Goal: Task Accomplishment & Management: Use online tool/utility

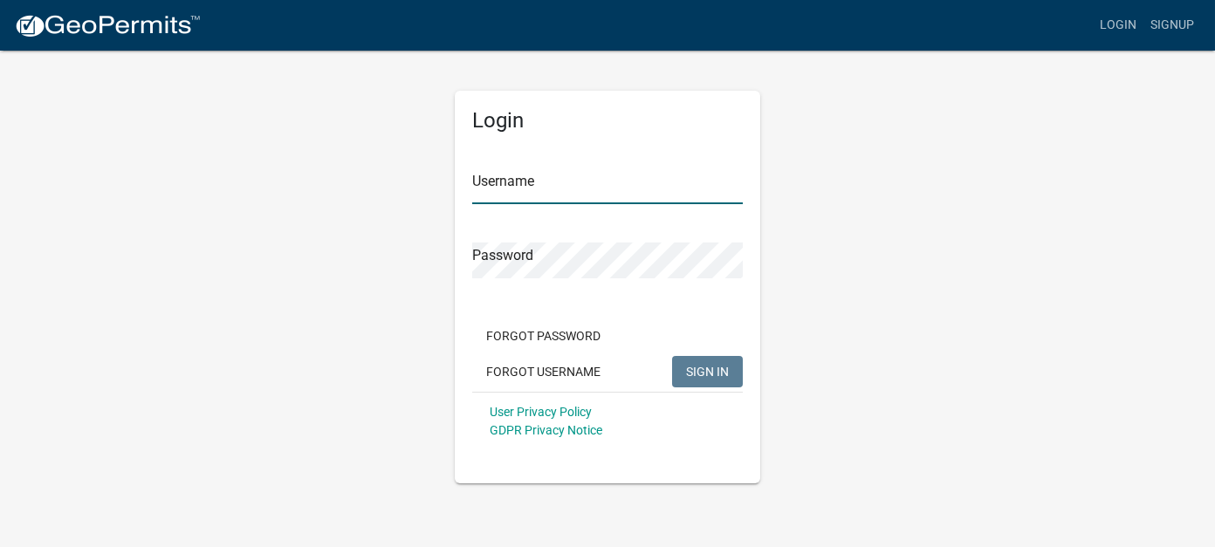
type input "[PERSON_NAME]"
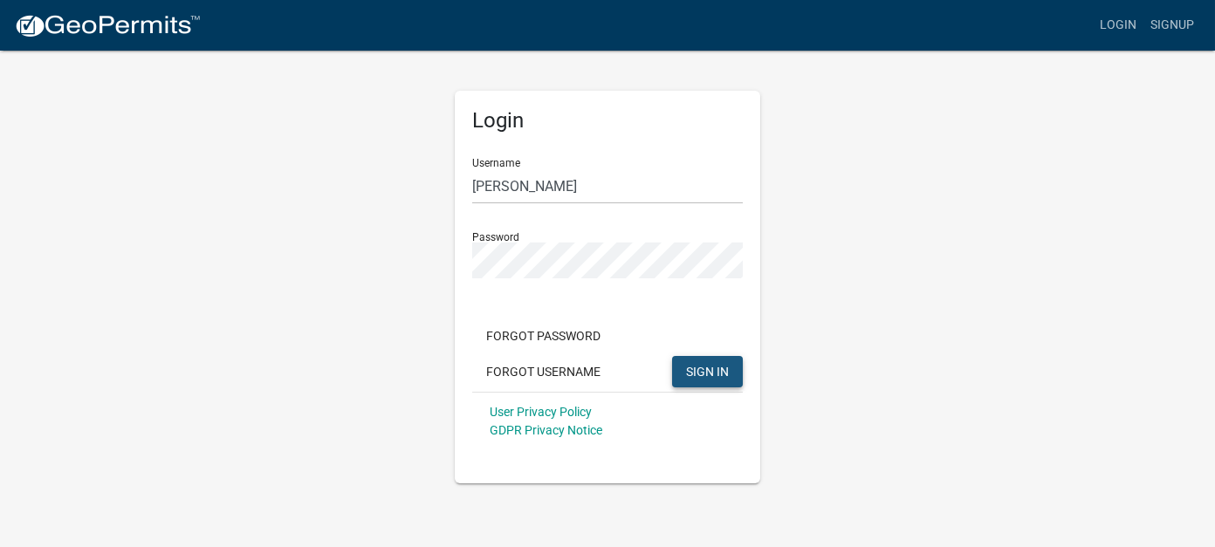
click at [708, 379] on button "SIGN IN" at bounding box center [707, 371] width 71 height 31
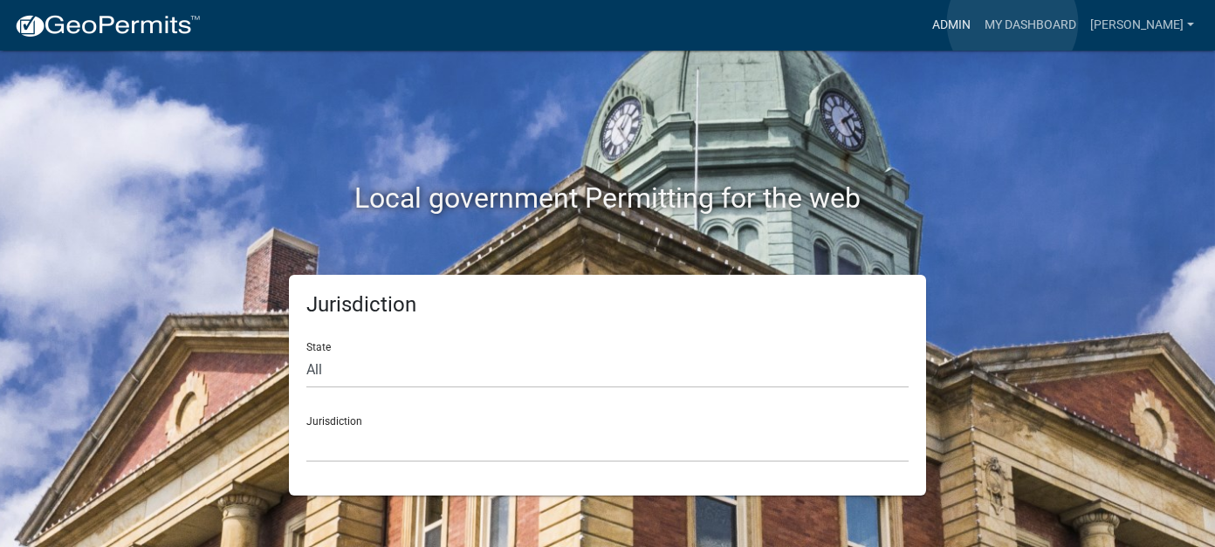
click at [978, 23] on link "Admin" at bounding box center [951, 25] width 52 height 33
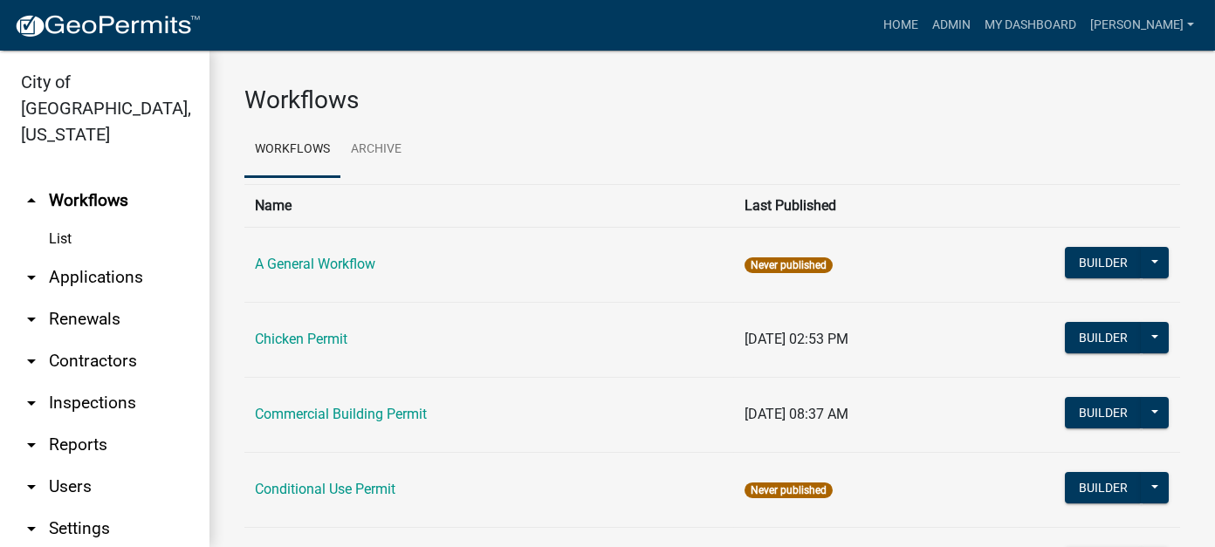
drag, startPoint x: 87, startPoint y: 423, endPoint x: 107, endPoint y: 406, distance: 26.0
click at [87, 424] on link "arrow_drop_down Reports" at bounding box center [105, 445] width 210 height 42
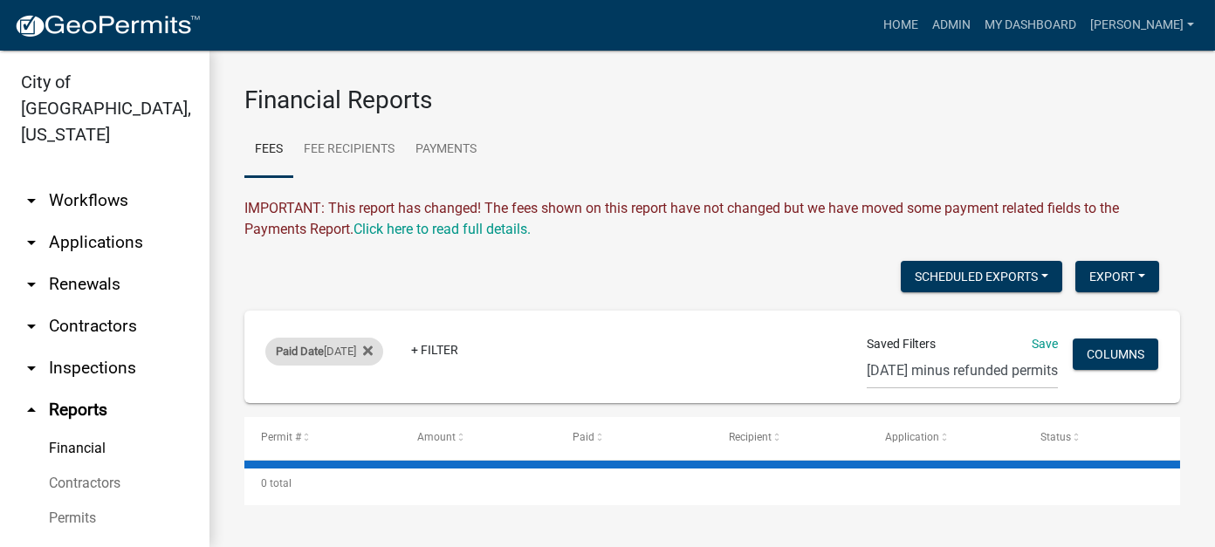
click at [337, 354] on div "Paid Date [DATE]" at bounding box center [324, 352] width 118 height 28
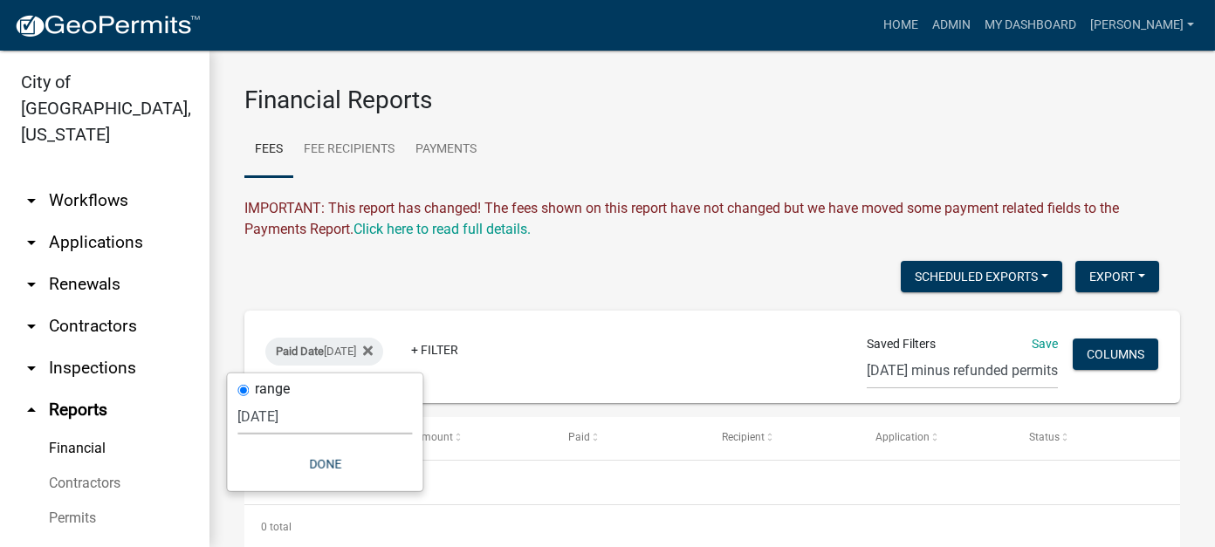
click at [304, 423] on select "[DATE] [DATE] Current Week Previous Week Current Month Last Month Current Calen…" at bounding box center [324, 417] width 175 height 36
select select "previous_1_day"
click at [247, 399] on select "[DATE] [DATE] Current Week Previous Week Current Month Last Month Current Calen…" at bounding box center [324, 417] width 175 height 36
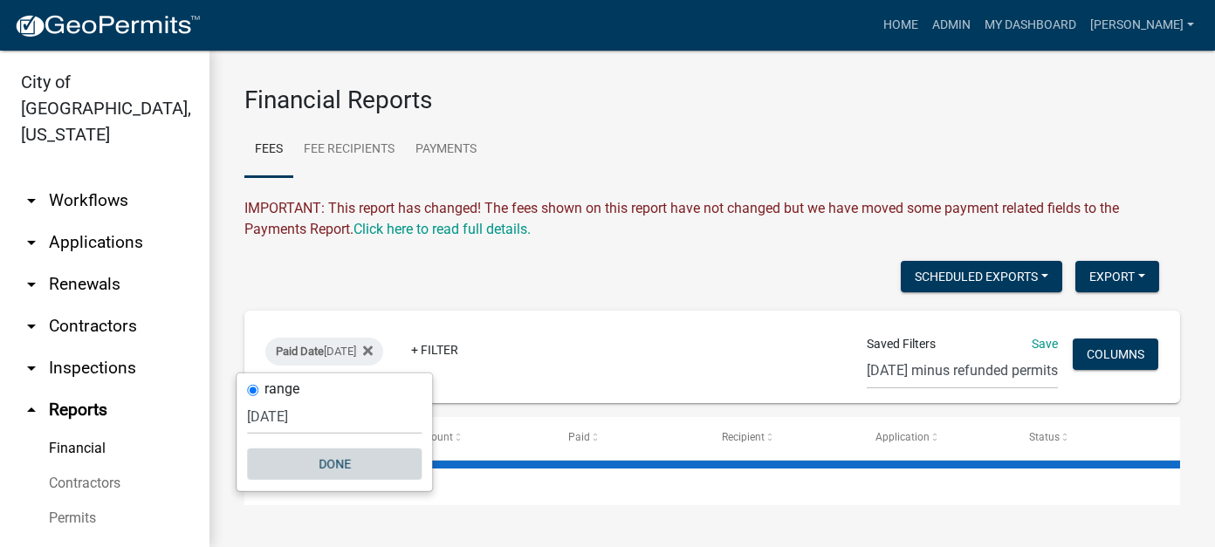
click at [350, 464] on button "Done" at bounding box center [334, 464] width 175 height 31
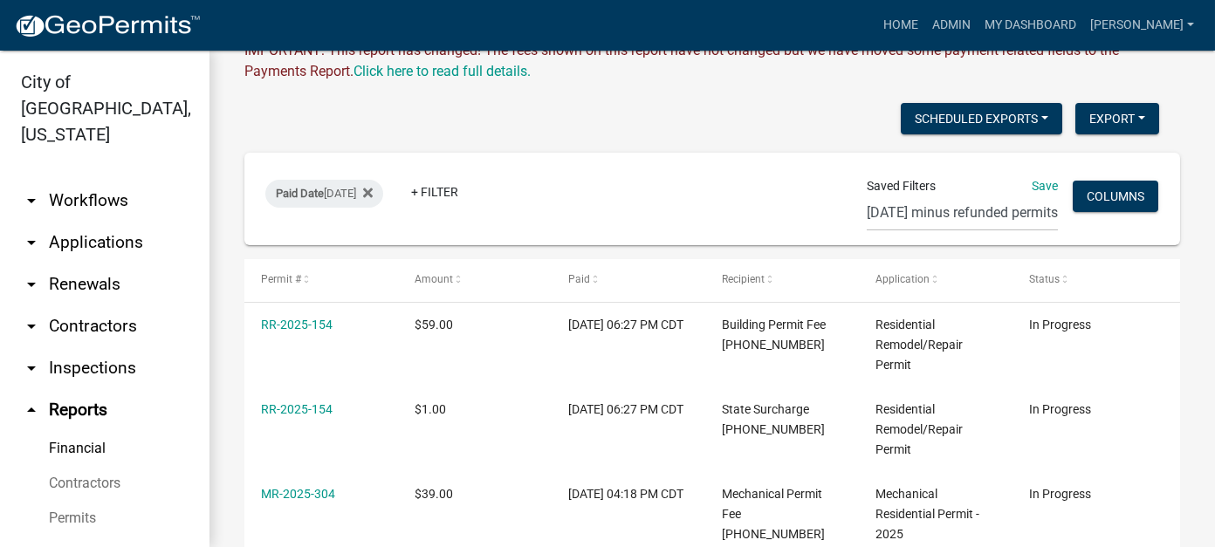
scroll to position [175, 0]
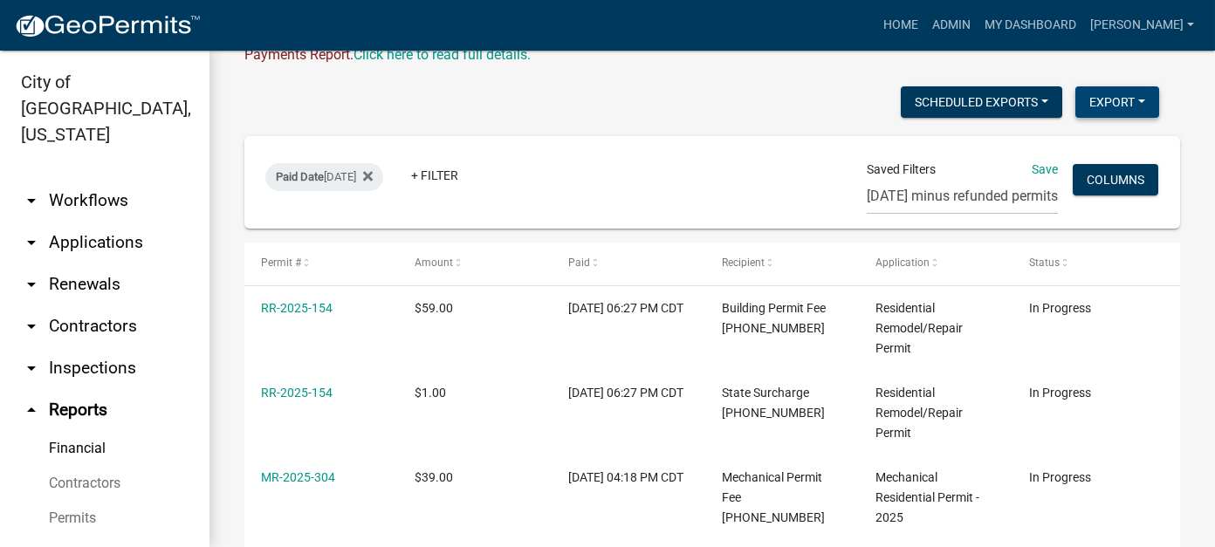
click at [1097, 107] on button "Export" at bounding box center [1118, 101] width 84 height 31
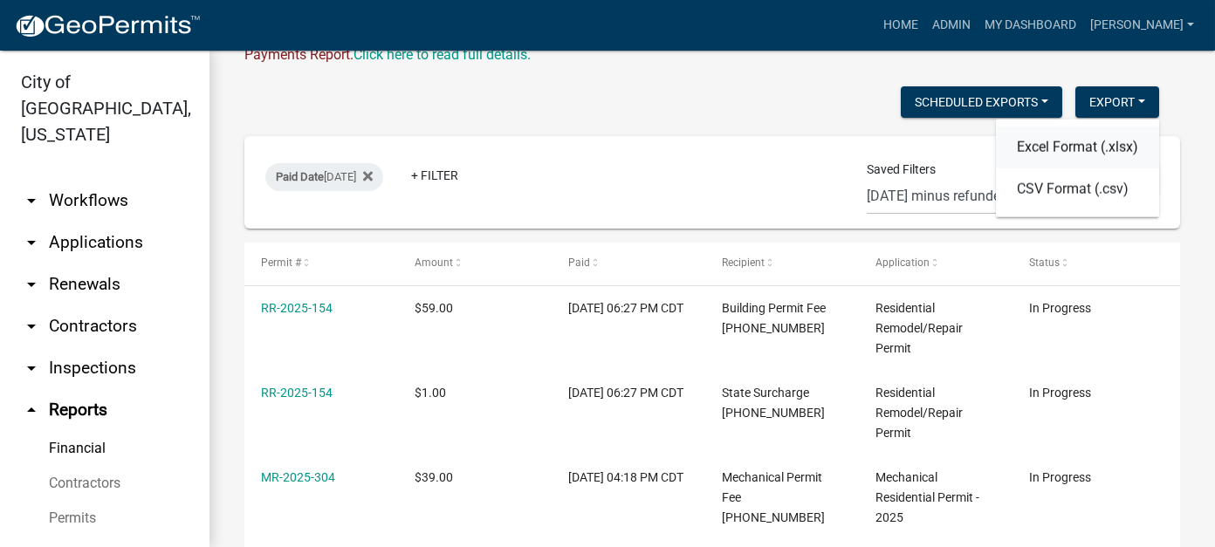
click at [1035, 147] on button "Excel Format (.xlsx)" at bounding box center [1077, 148] width 163 height 42
